Goal: Task Accomplishment & Management: Use online tool/utility

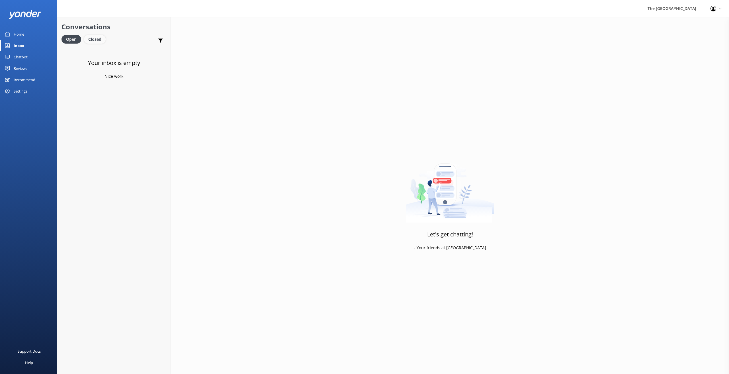
click at [94, 40] on div "Closed" at bounding box center [95, 39] width 22 height 9
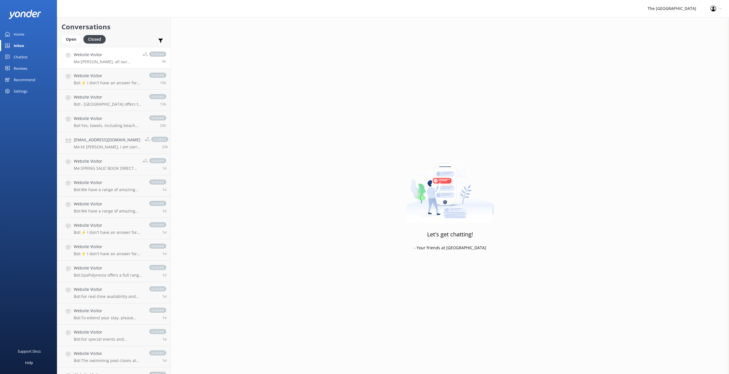
click at [95, 64] on p "Me: [PERSON_NAME], all our rooms comes with free WIFI. Please feel free to reac…" at bounding box center [106, 61] width 65 height 5
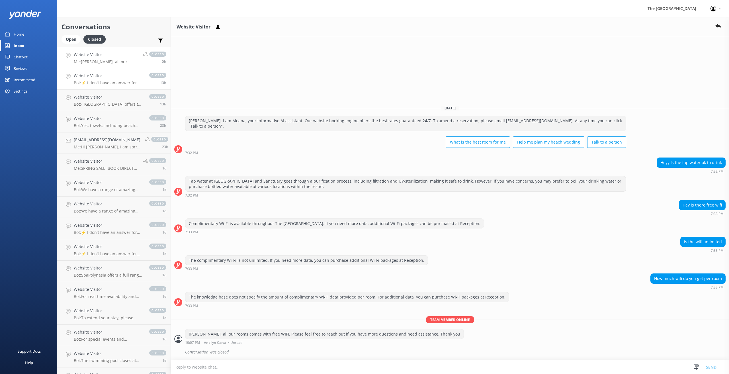
click at [106, 81] on p "Bot: ⚡ I don't have an answer for that in my knowledge base. Please try and rep…" at bounding box center [109, 82] width 70 height 5
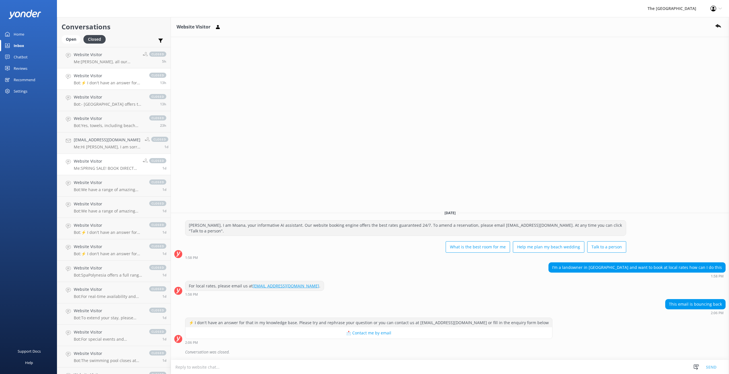
click at [106, 167] on p "Me: SPRING SALE! BOOK DIRECT FOR 30% OFF! 🌟 KIDS + TURTLES = JOY! 💙 💕30% OFF WH…" at bounding box center [106, 168] width 65 height 5
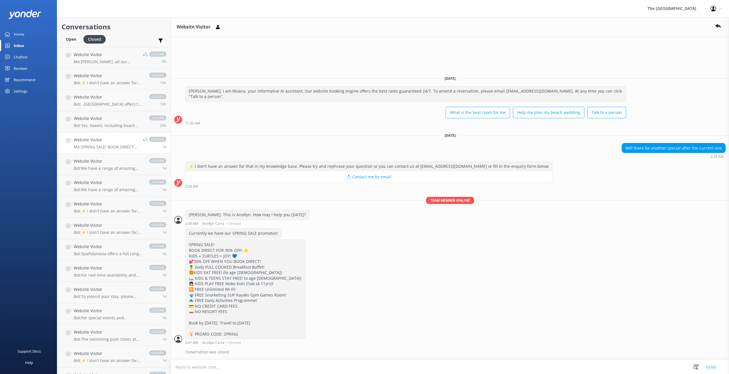
click at [75, 40] on div "Open" at bounding box center [71, 39] width 19 height 9
